Goal: Task Accomplishment & Management: Use online tool/utility

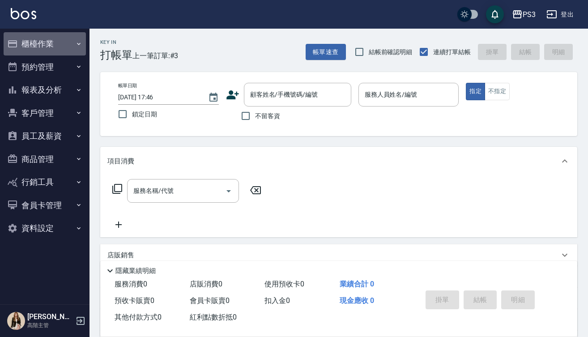
click at [49, 38] on button "櫃檯作業" at bounding box center [45, 43] width 82 height 23
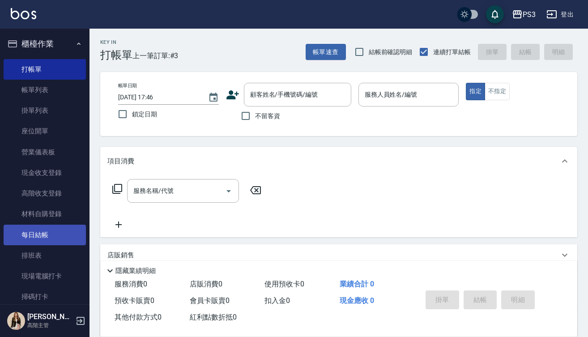
click at [60, 232] on link "每日結帳" at bounding box center [45, 235] width 82 height 21
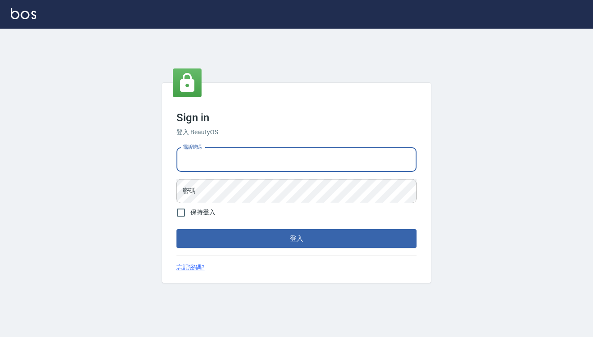
type input "0909291021"
click at [296, 239] on button "登入" at bounding box center [296, 238] width 240 height 19
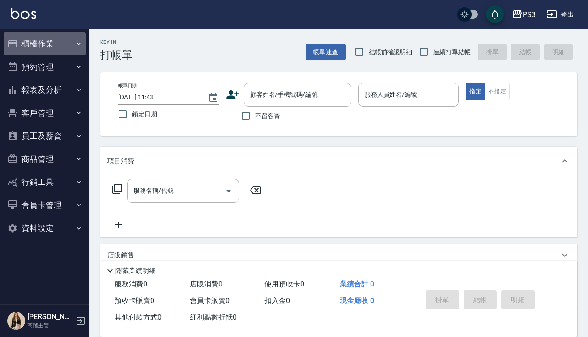
click at [48, 46] on button "櫃檯作業" at bounding box center [45, 43] width 82 height 23
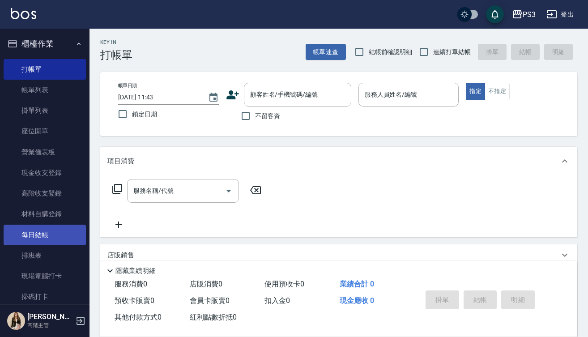
click at [56, 230] on link "每日結帳" at bounding box center [45, 235] width 82 height 21
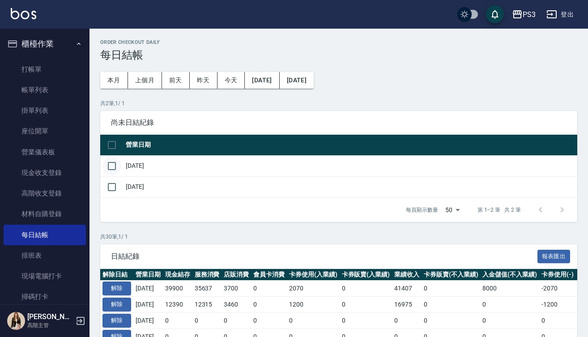
click at [113, 167] on input "checkbox" at bounding box center [112, 166] width 19 height 19
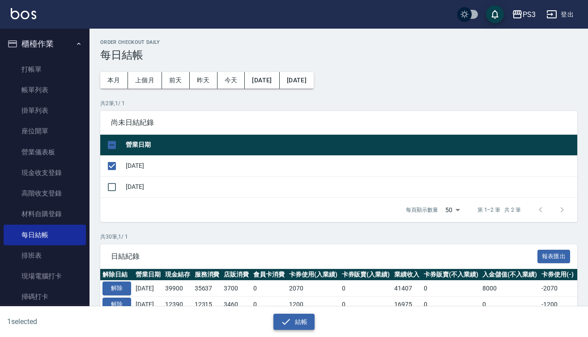
click at [295, 322] on button "結帳" at bounding box center [295, 322] width 42 height 17
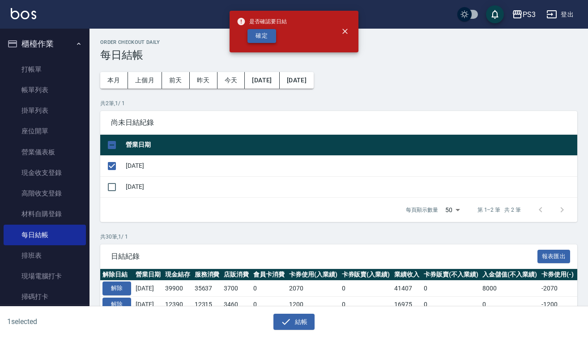
click at [269, 38] on button "確定" at bounding box center [262, 36] width 29 height 14
checkbox input "false"
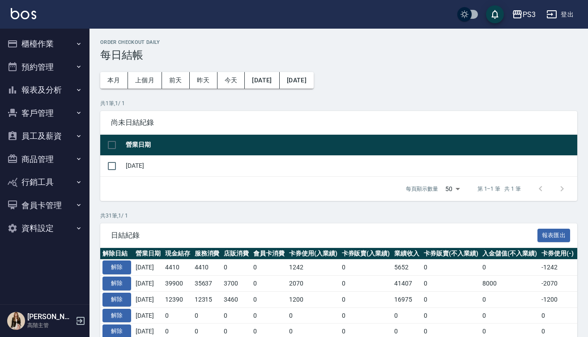
drag, startPoint x: 283, startPoint y: 33, endPoint x: 282, endPoint y: 18, distance: 14.8
